Goal: Task Accomplishment & Management: Use online tool/utility

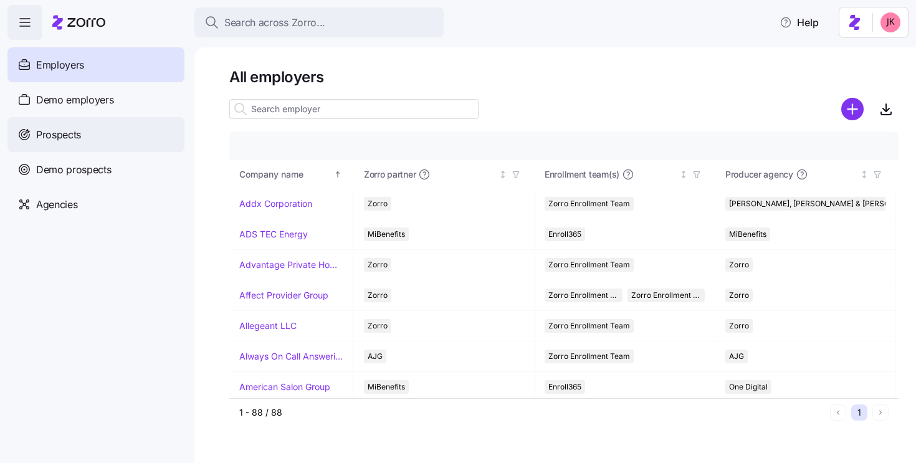
click at [69, 131] on span "Prospects" at bounding box center [58, 135] width 45 height 16
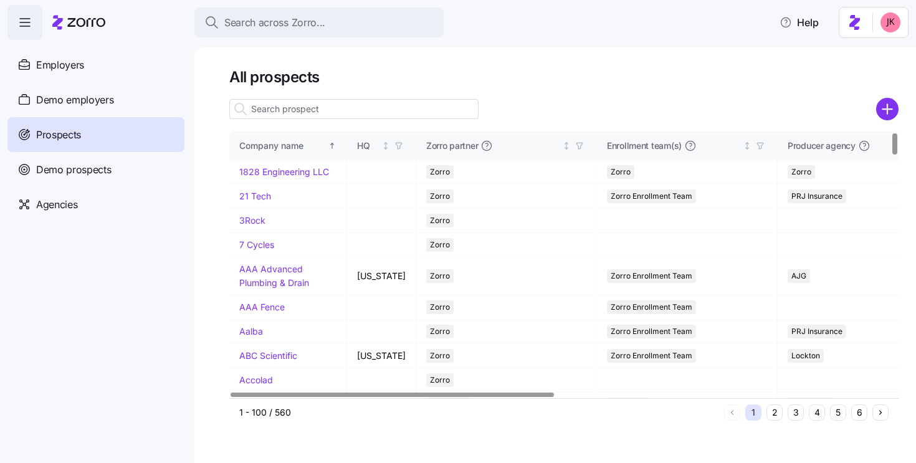
click at [295, 107] on input at bounding box center [353, 109] width 249 height 20
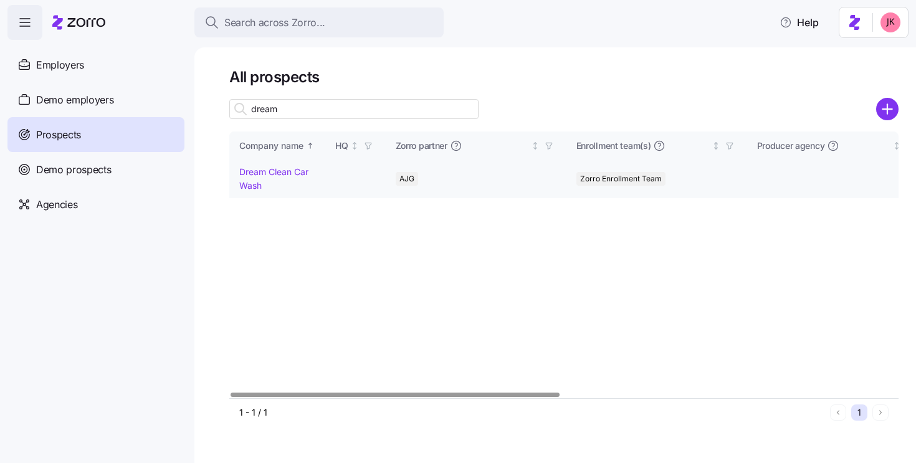
type input "dream"
click at [270, 175] on link "Dream Clean Car Wash" at bounding box center [273, 178] width 69 height 24
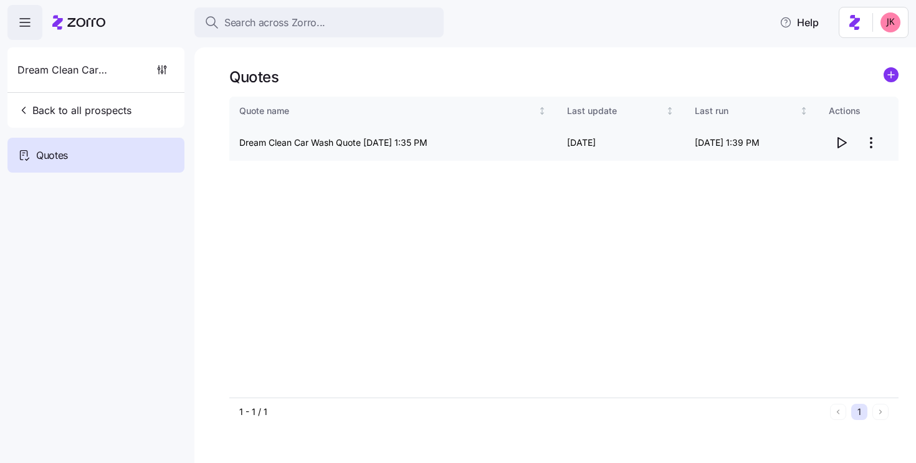
click at [841, 148] on icon "button" at bounding box center [841, 142] width 15 height 15
click at [126, 116] on span "Back to all prospects" at bounding box center [74, 110] width 114 height 15
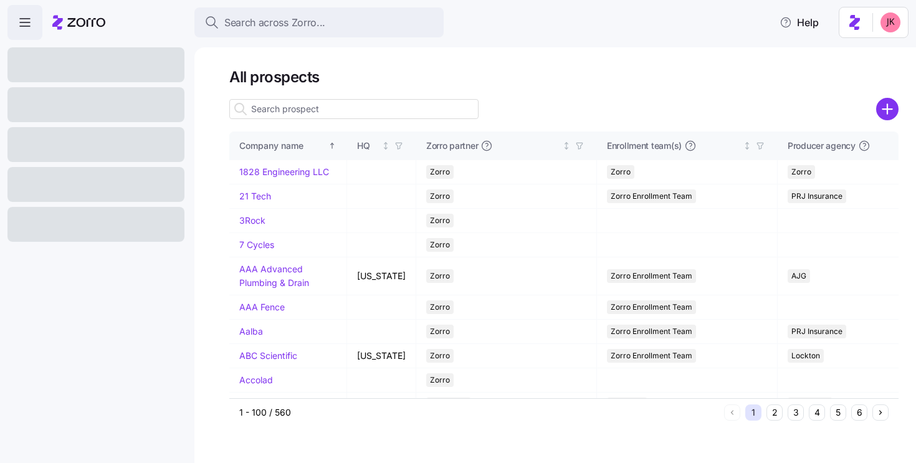
click at [305, 108] on input at bounding box center [353, 109] width 249 height 20
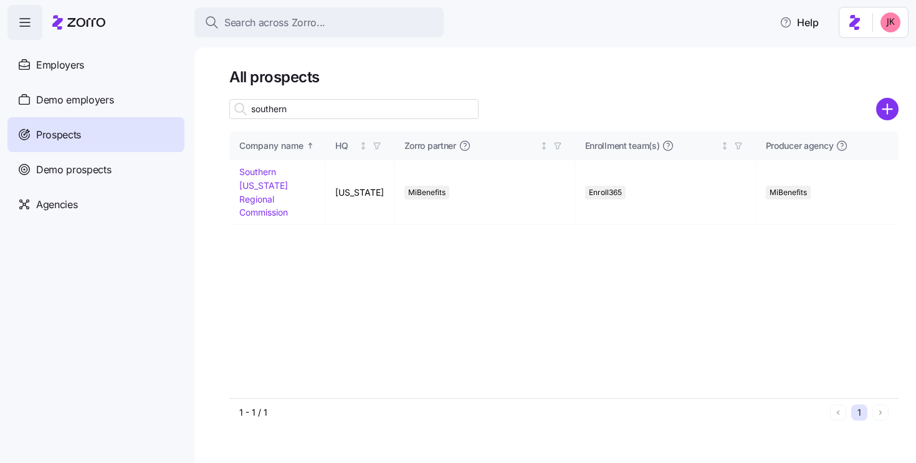
click at [95, 132] on div "Prospects" at bounding box center [95, 134] width 177 height 35
drag, startPoint x: 293, startPoint y: 112, endPoint x: 238, endPoint y: 104, distance: 55.4
click at [238, 104] on div "southern" at bounding box center [353, 109] width 249 height 20
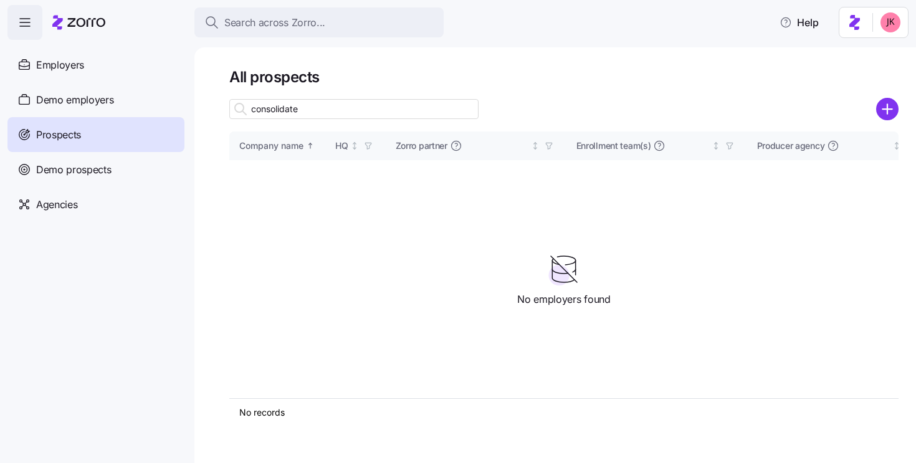
type input "consolidated"
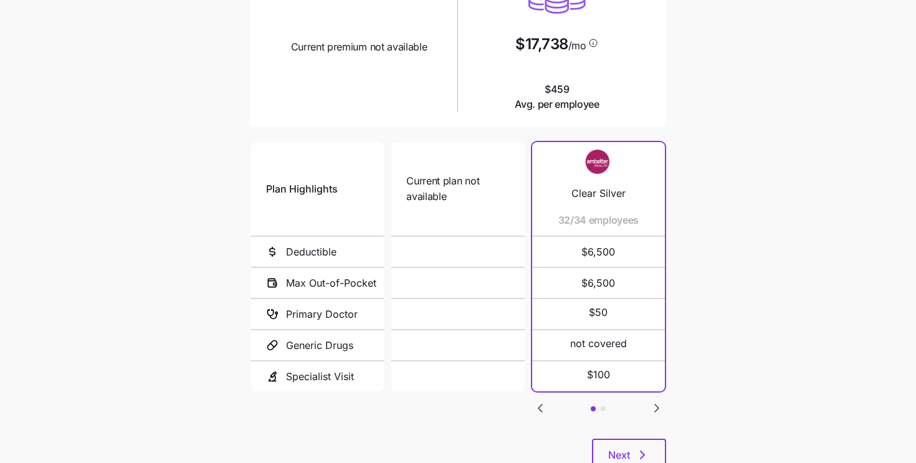
scroll to position [199, 0]
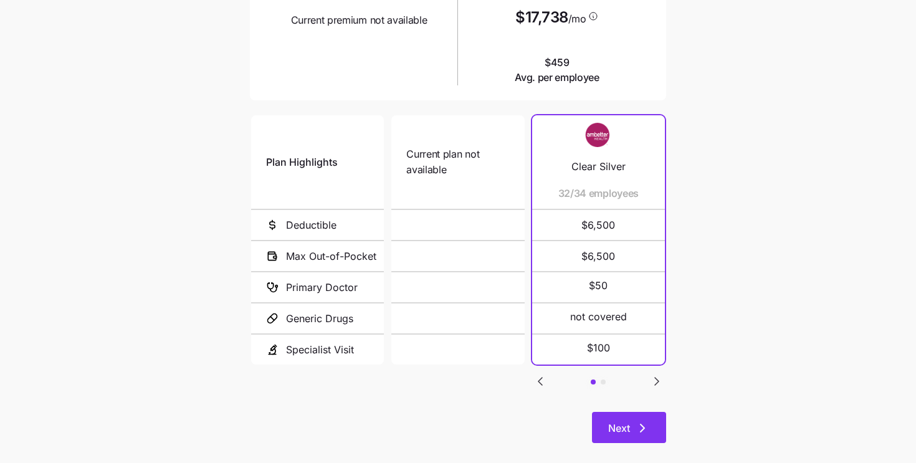
click at [635, 431] on icon "button" at bounding box center [642, 428] width 15 height 15
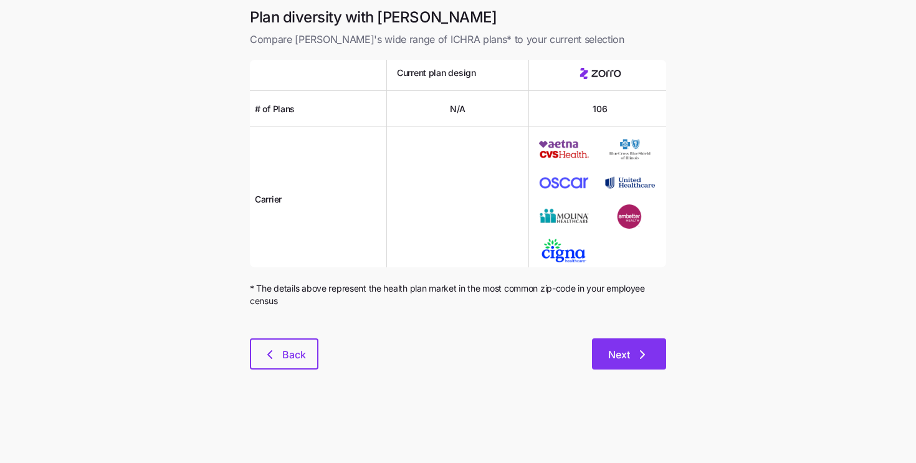
click at [624, 362] on button "Next" at bounding box center [629, 353] width 74 height 31
